Goal: Navigation & Orientation: Find specific page/section

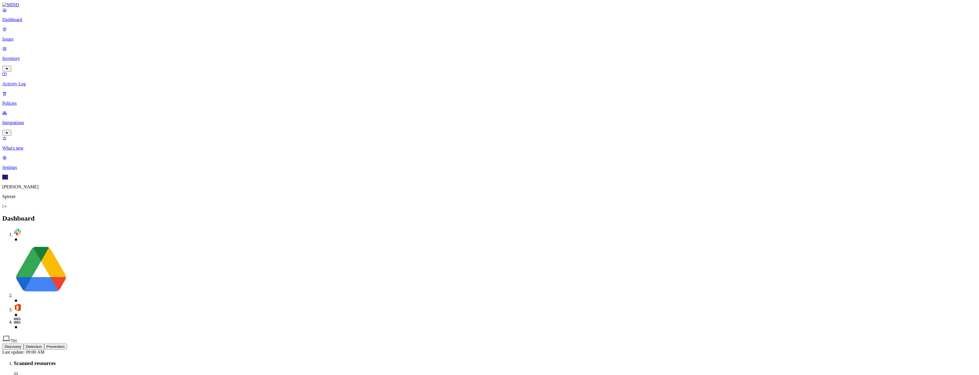
click at [29, 56] on p "Inventory" at bounding box center [489, 58] width 974 height 5
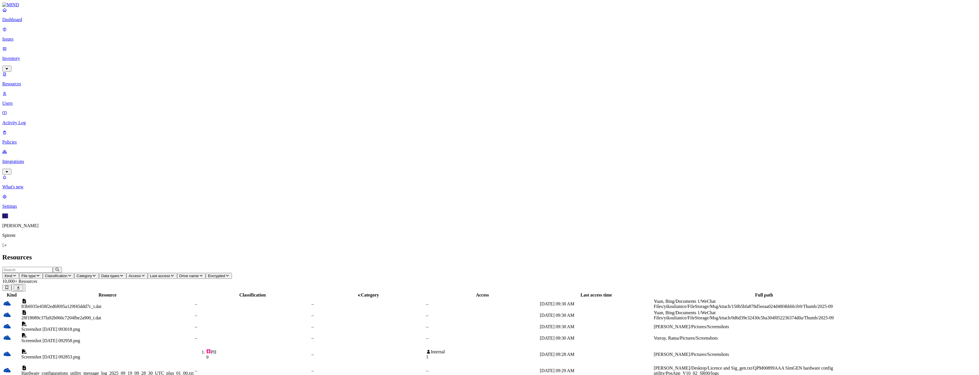
click at [23, 139] on p "Policies" at bounding box center [489, 141] width 974 height 5
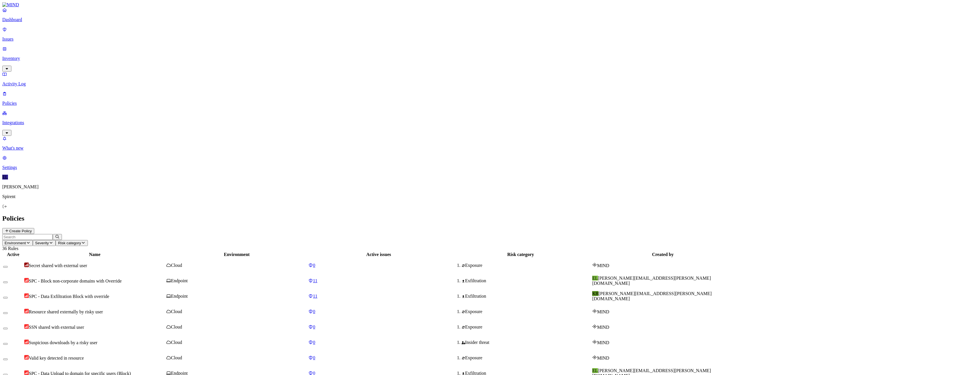
click at [131, 371] on span "SPC - Data Upload to domain for specific users (Block)" at bounding box center [80, 373] width 102 height 5
